Goal: Information Seeking & Learning: Learn about a topic

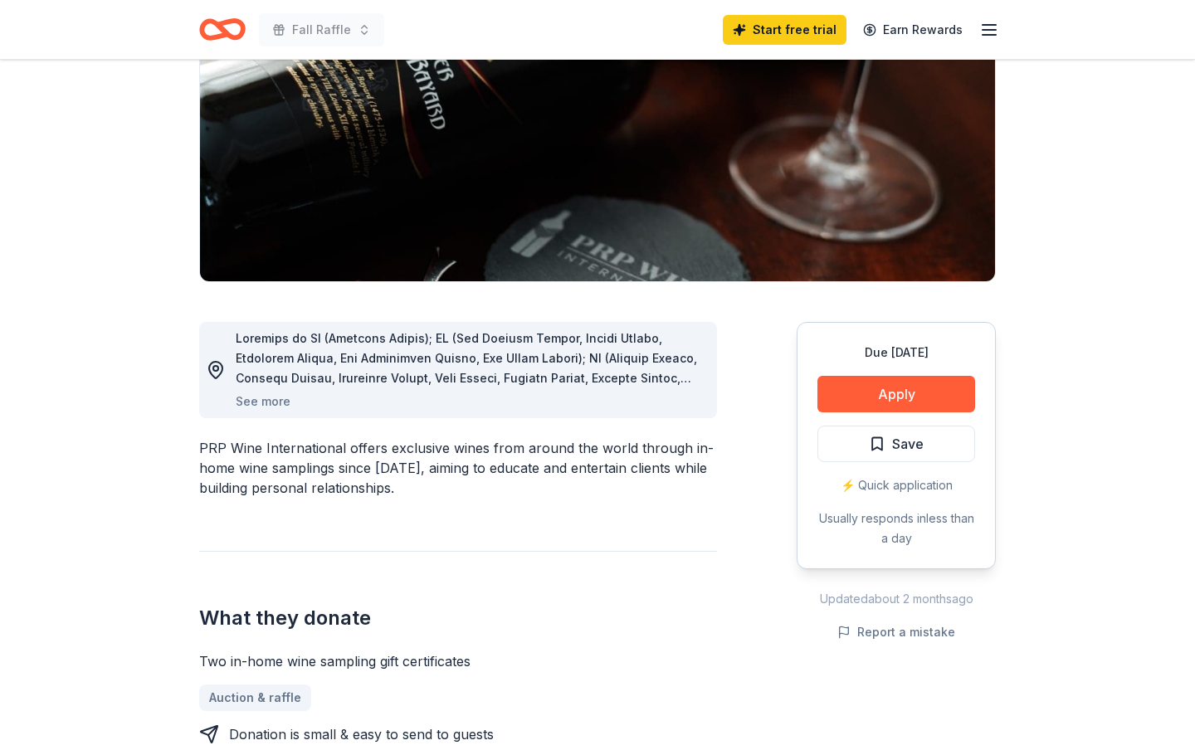
scroll to position [229, 0]
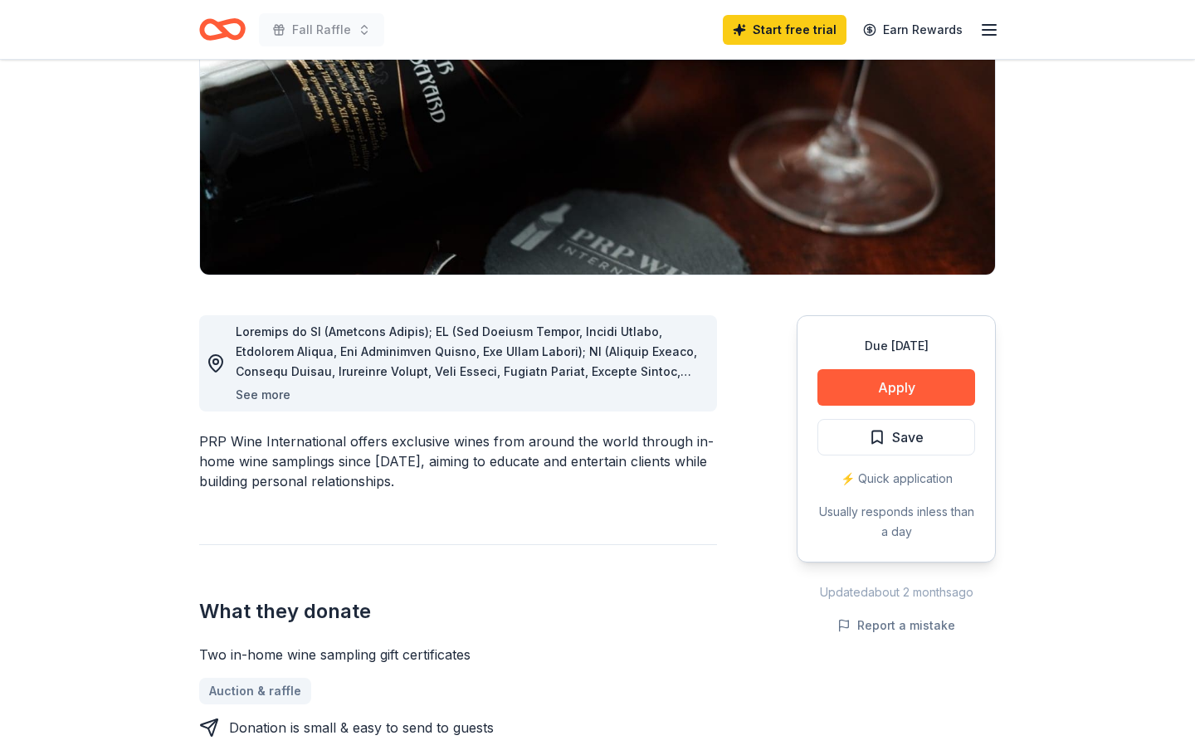
click at [268, 396] on button "See more" at bounding box center [263, 395] width 55 height 20
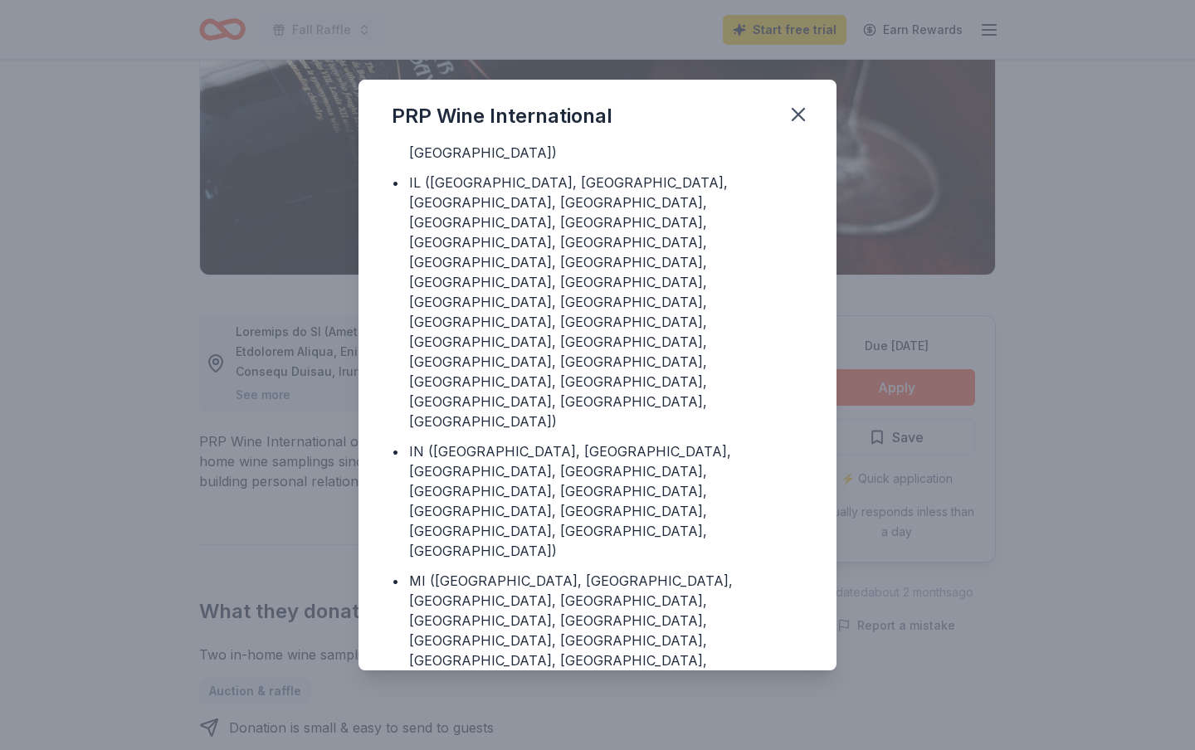
scroll to position [331, 0]
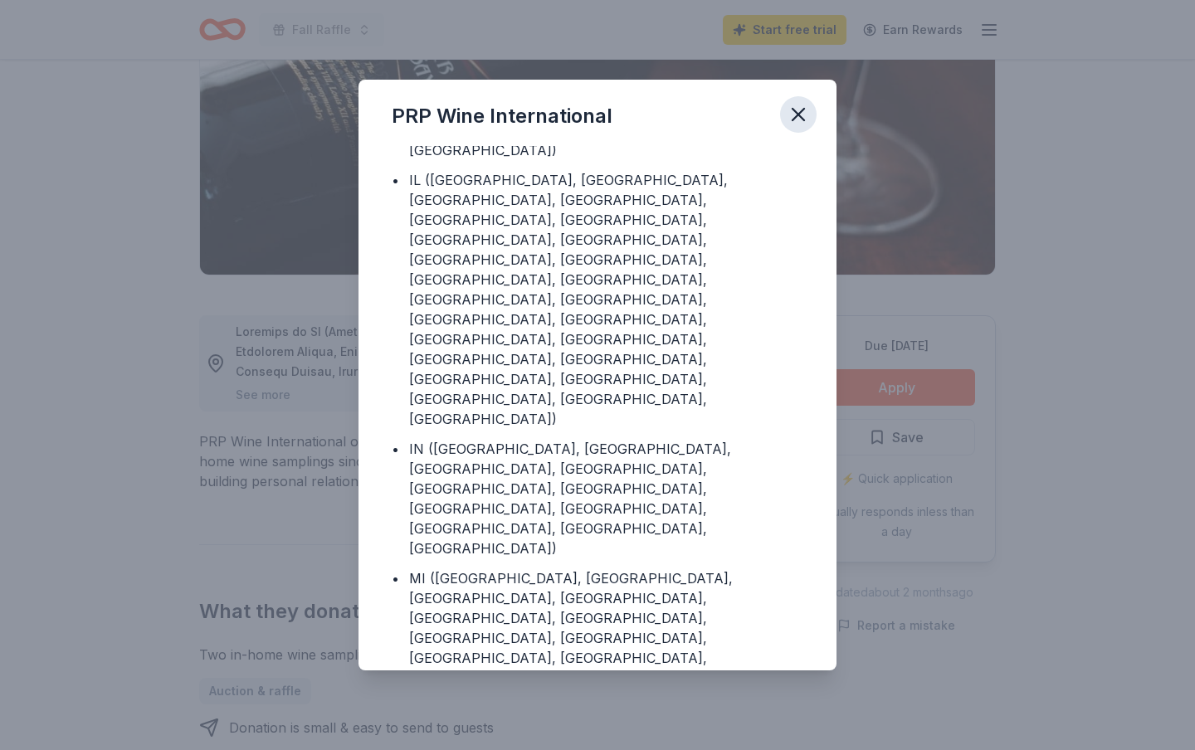
click at [797, 111] on icon "button" at bounding box center [798, 114] width 23 height 23
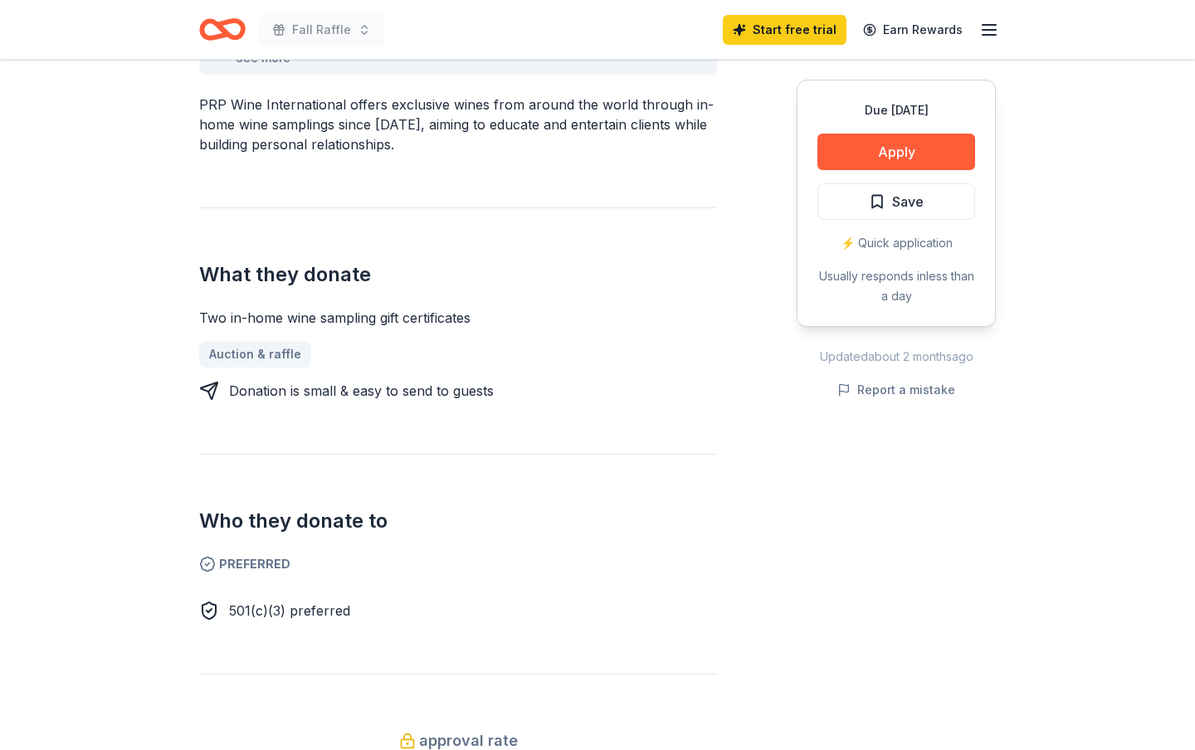
scroll to position [571, 0]
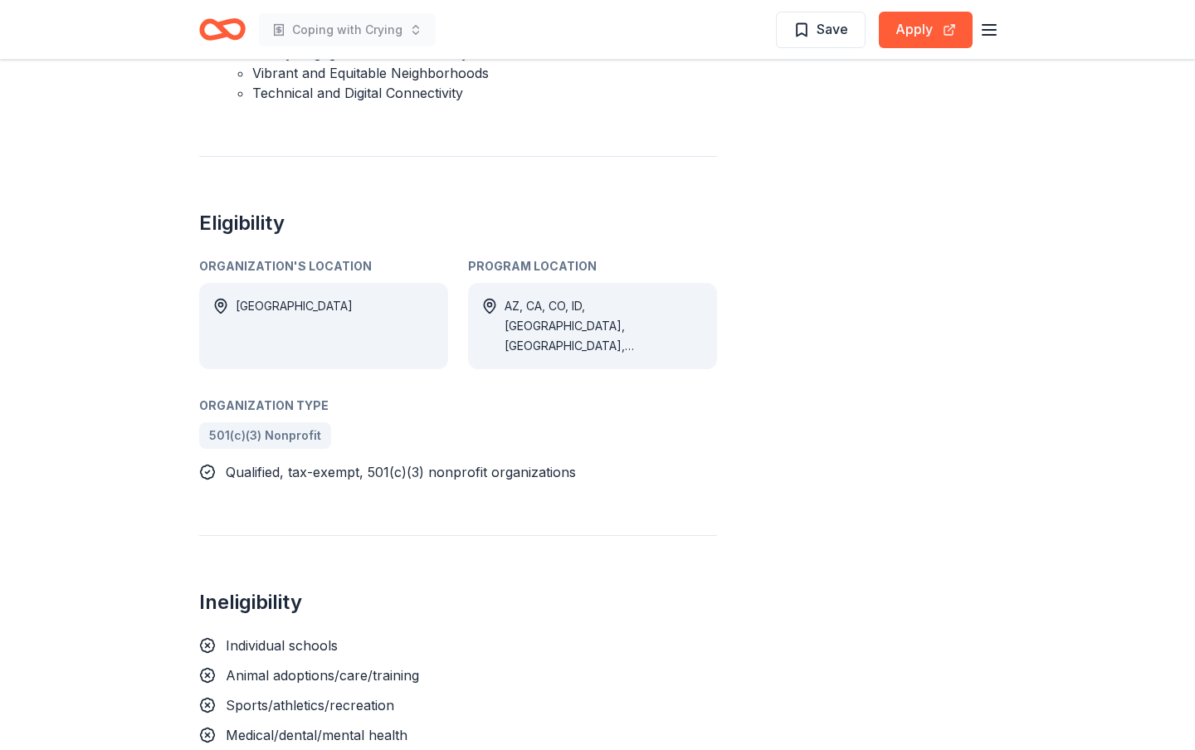
scroll to position [912, 0]
